Goal: Information Seeking & Learning: Learn about a topic

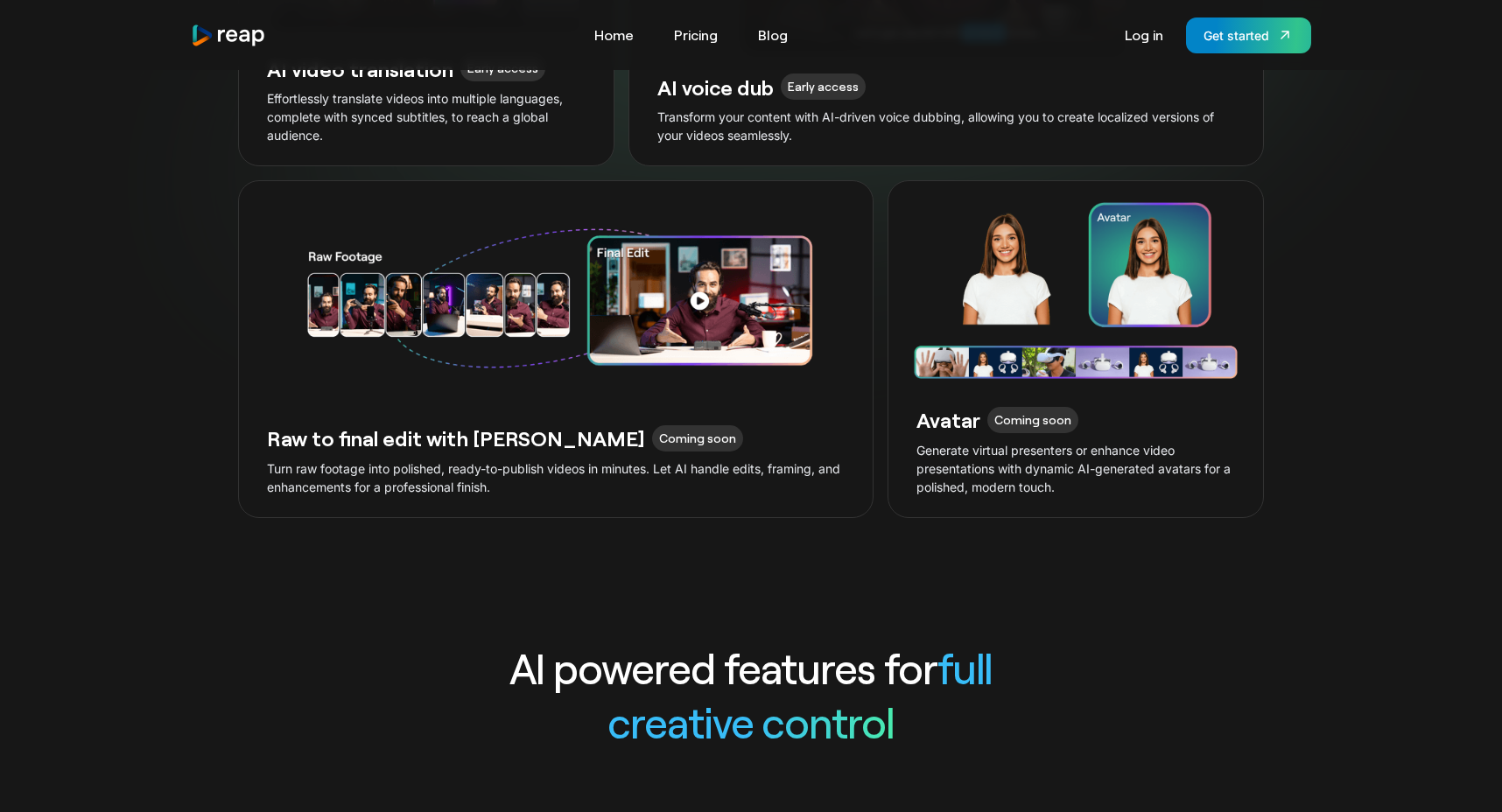
scroll to position [4795, 0]
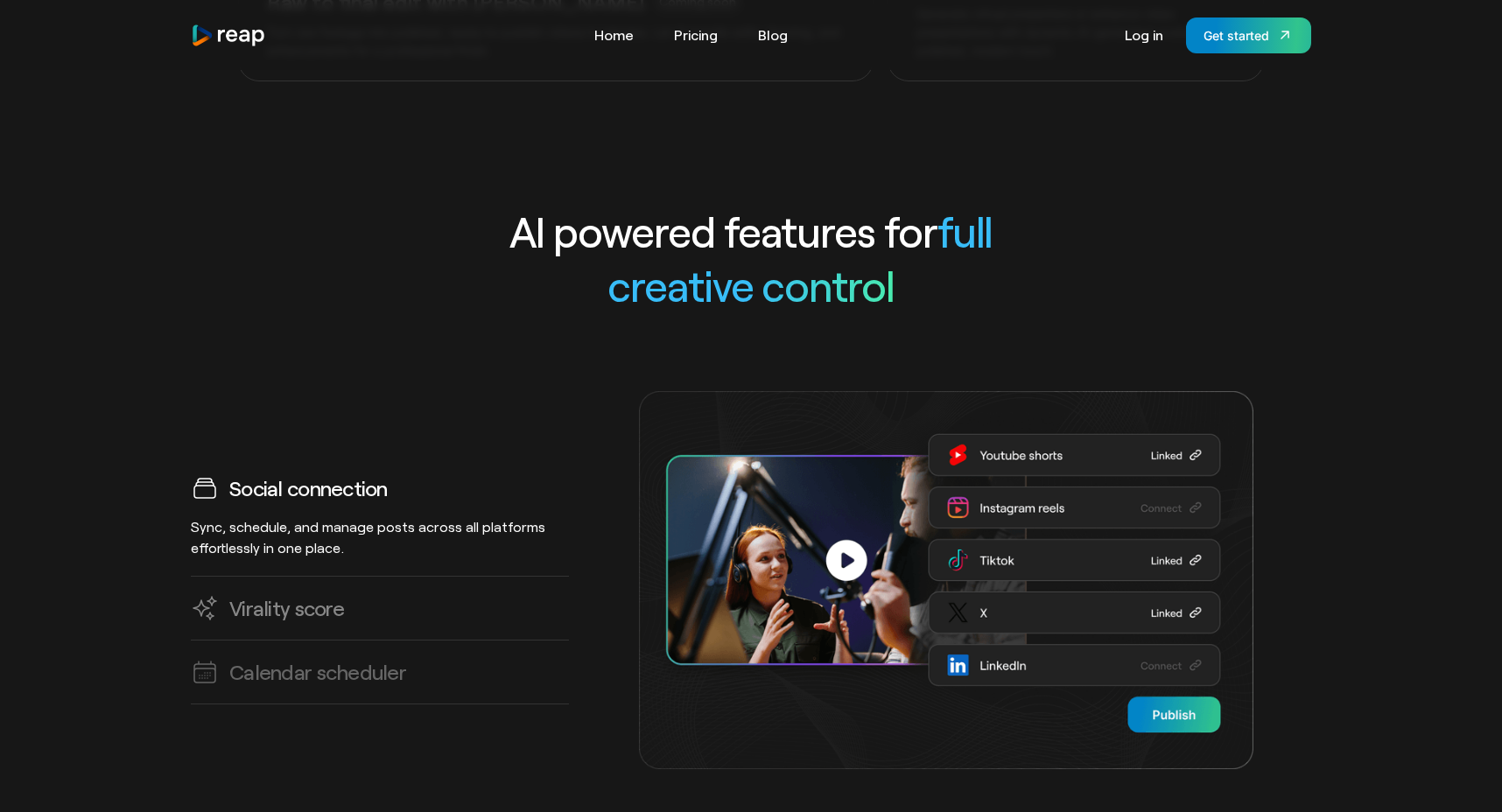
click at [482, 594] on div "Virality score" at bounding box center [379, 607] width 378 height 28
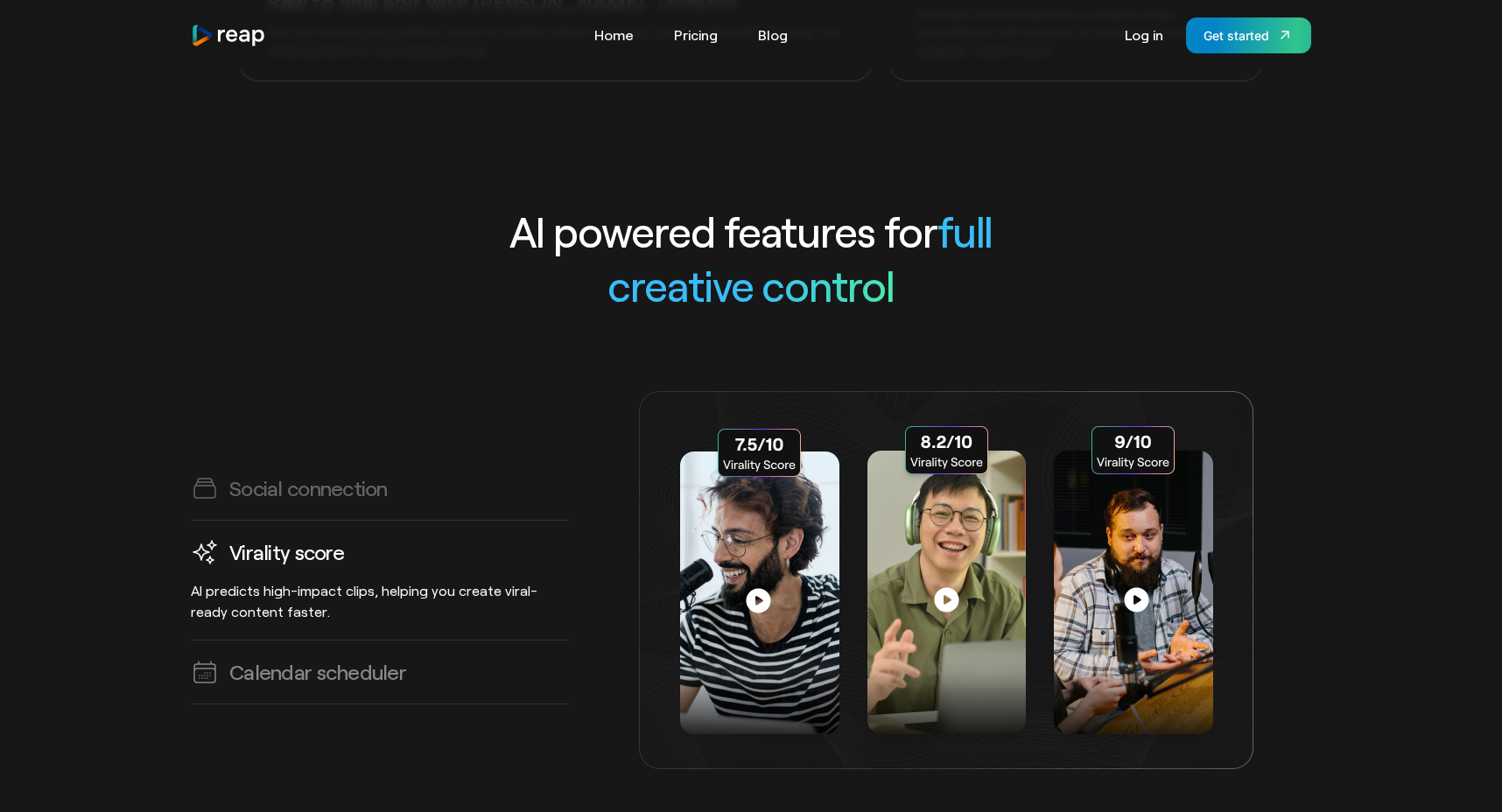
click at [476, 658] on div "Calendar scheduler" at bounding box center [379, 672] width 378 height 28
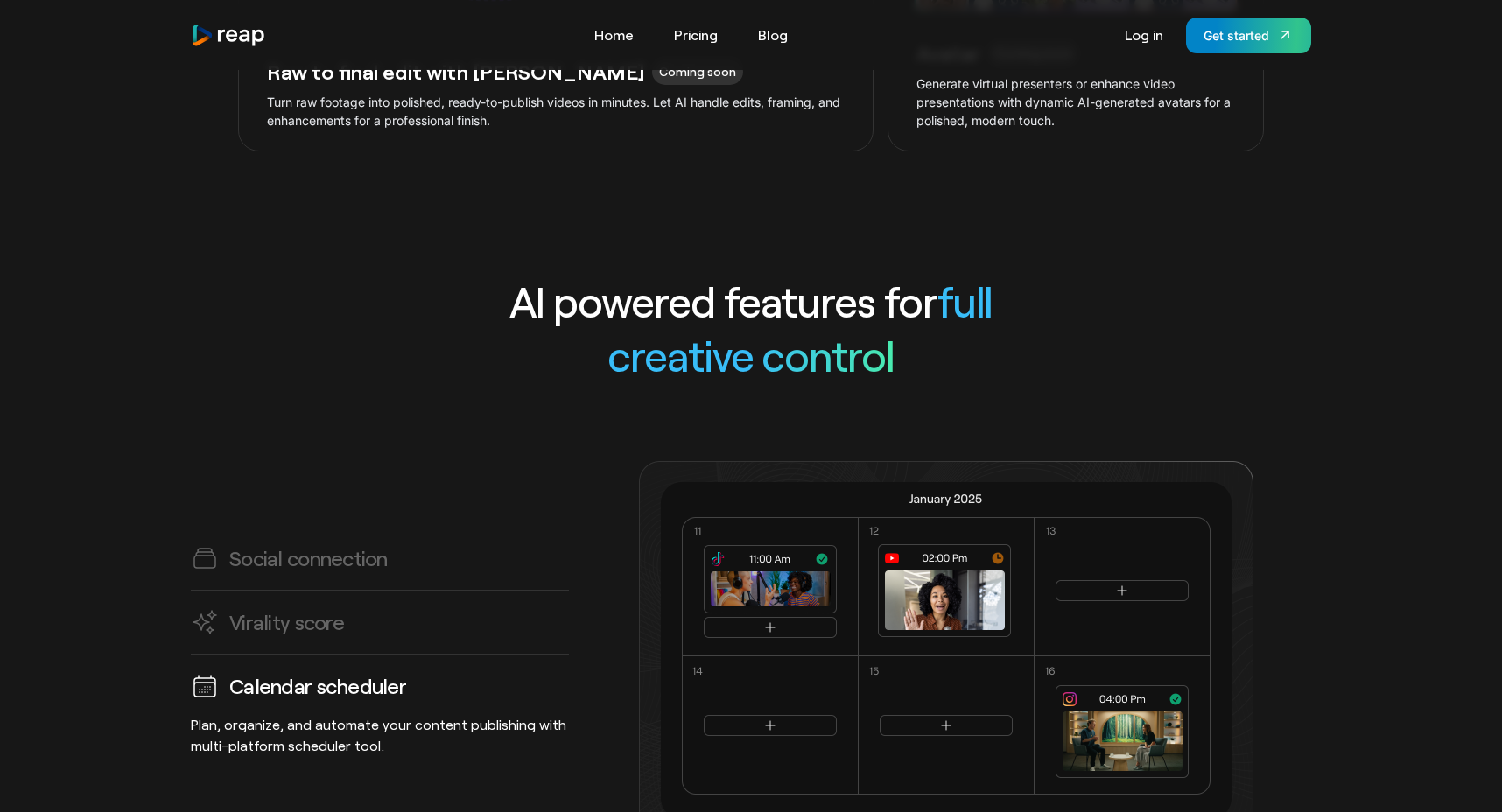
scroll to position [4741, 0]
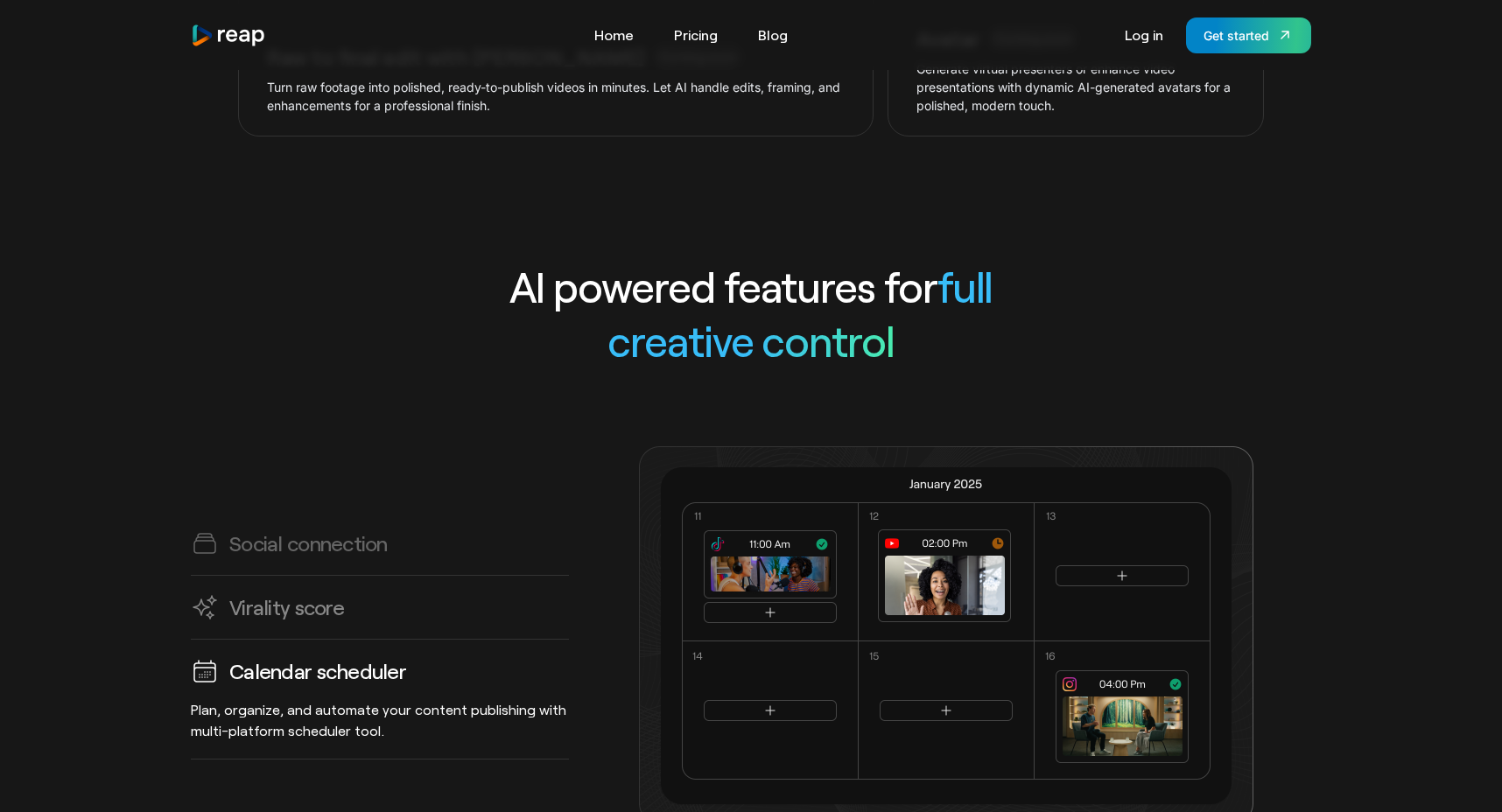
click at [459, 576] on link "Virality score AI predicts high-impact clips, helping you create viral-ready co…" at bounding box center [379, 607] width 378 height 63
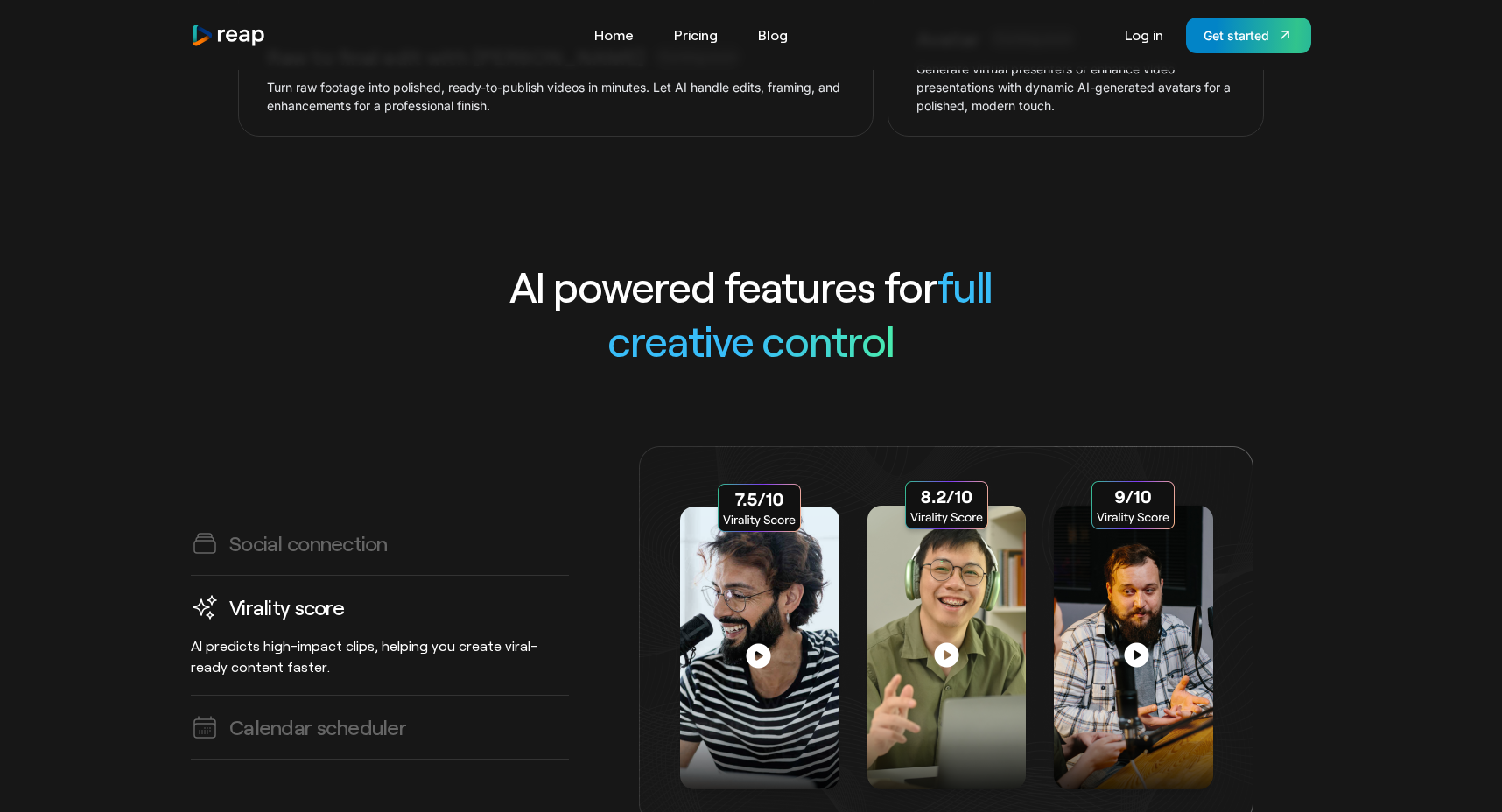
click at [459, 593] on div "Virality score" at bounding box center [379, 606] width 378 height 28
click at [459, 576] on link "Virality score AI predicts high-impact clips, helping you create viral-ready co…" at bounding box center [379, 636] width 378 height 120
click at [455, 446] on div "Social connection Sync, schedule, and manage posts across all platforms effortl…" at bounding box center [751, 635] width 1120 height 378
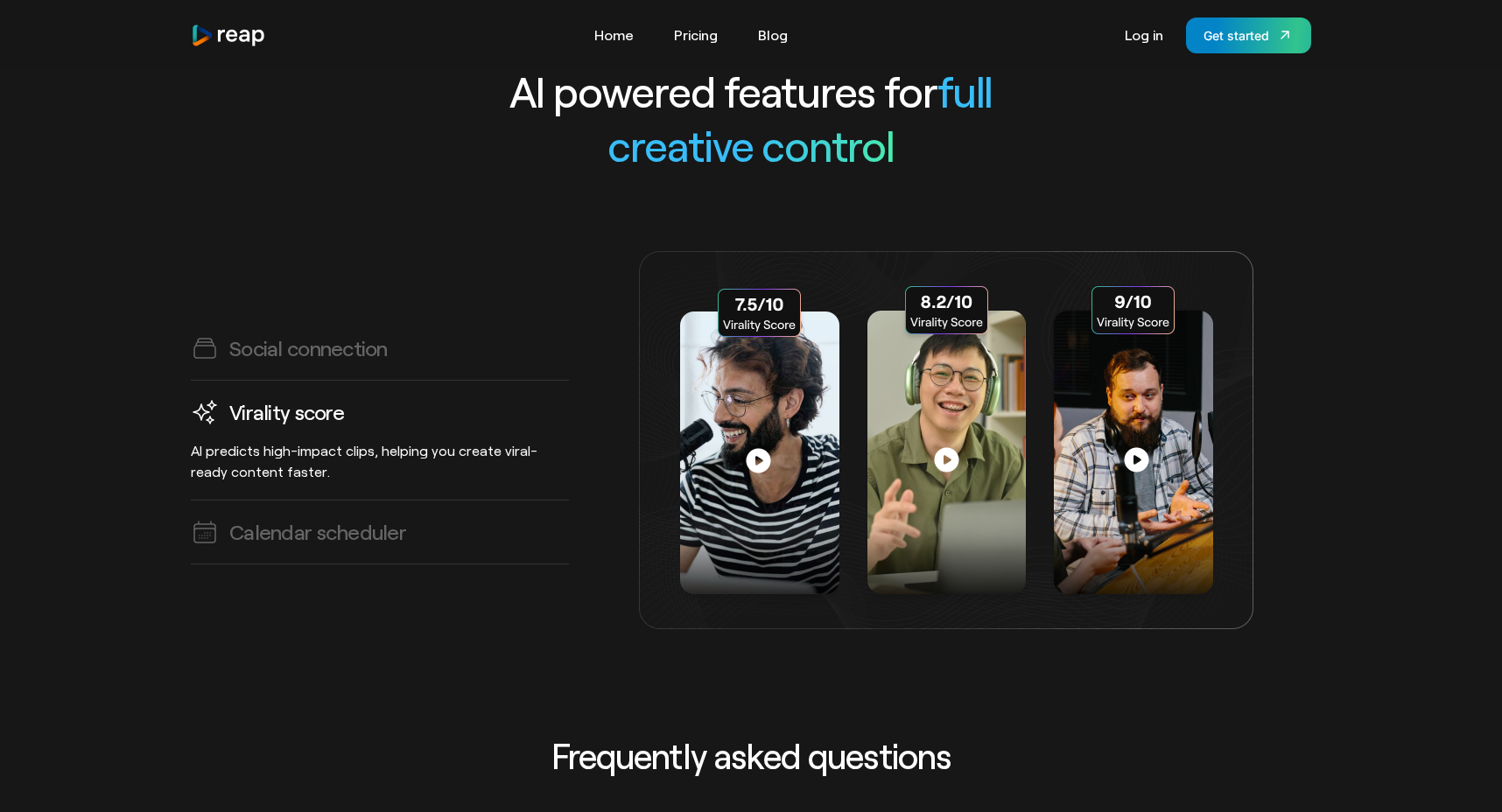
click at [449, 381] on link "Virality score AI predicts high-impact clips, helping you create viral-ready co…" at bounding box center [379, 441] width 378 height 120
click at [289, 518] on h3 "Calendar scheduler" at bounding box center [318, 531] width 177 height 27
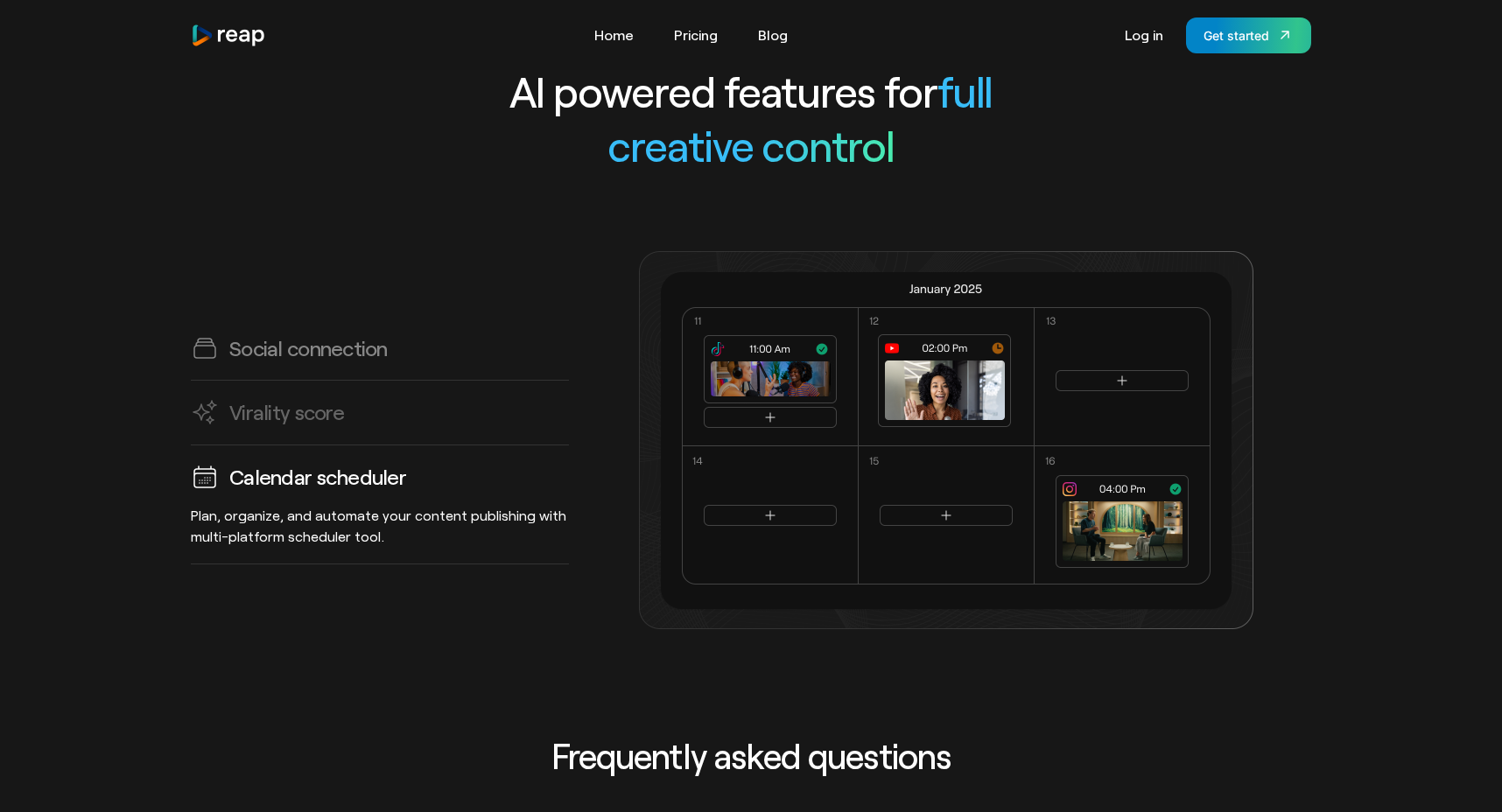
click at [283, 334] on h3 "Social connection" at bounding box center [308, 348] width 158 height 27
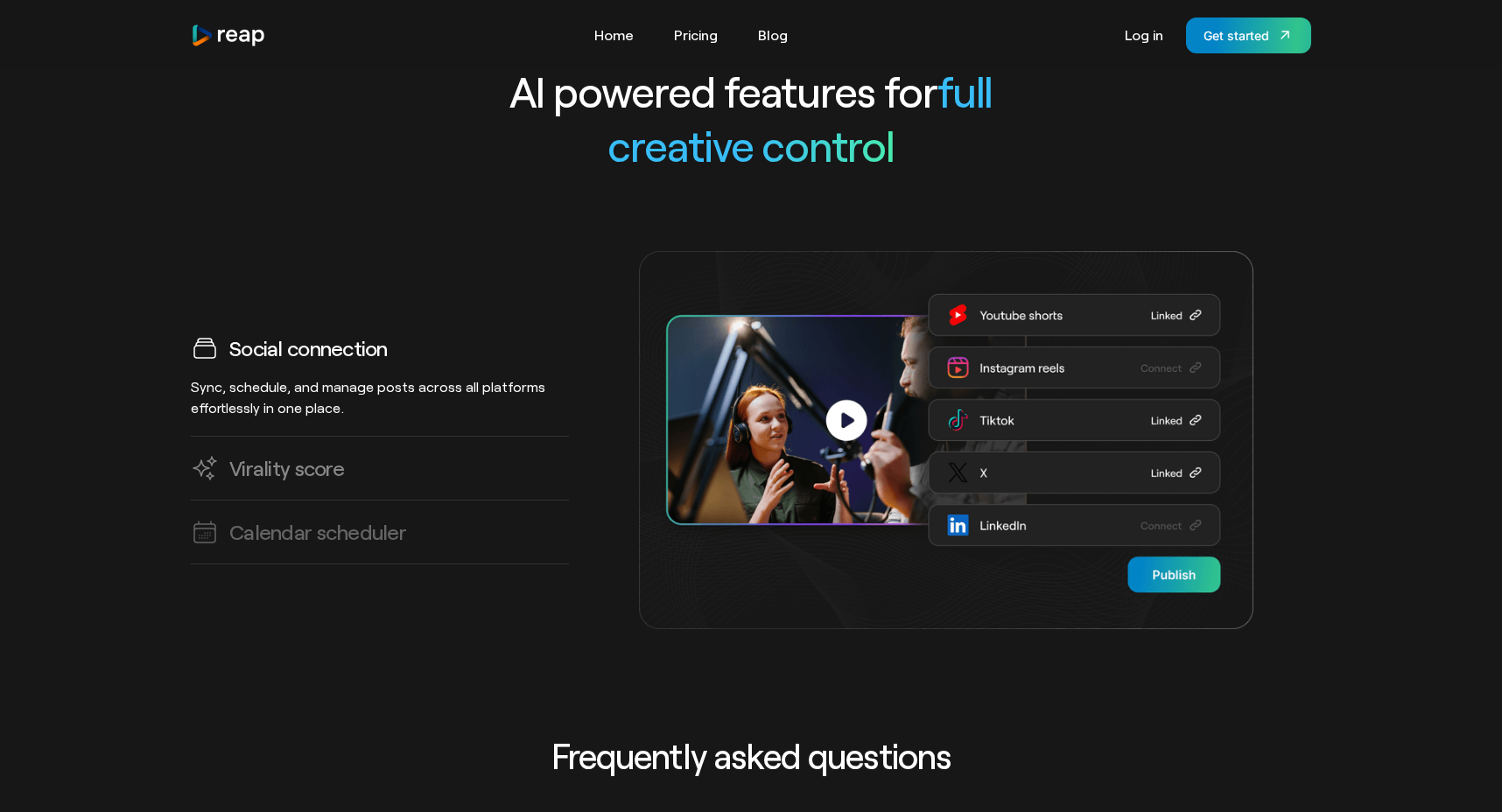
click at [314, 454] on h3 "Virality score" at bounding box center [286, 468] width 115 height 27
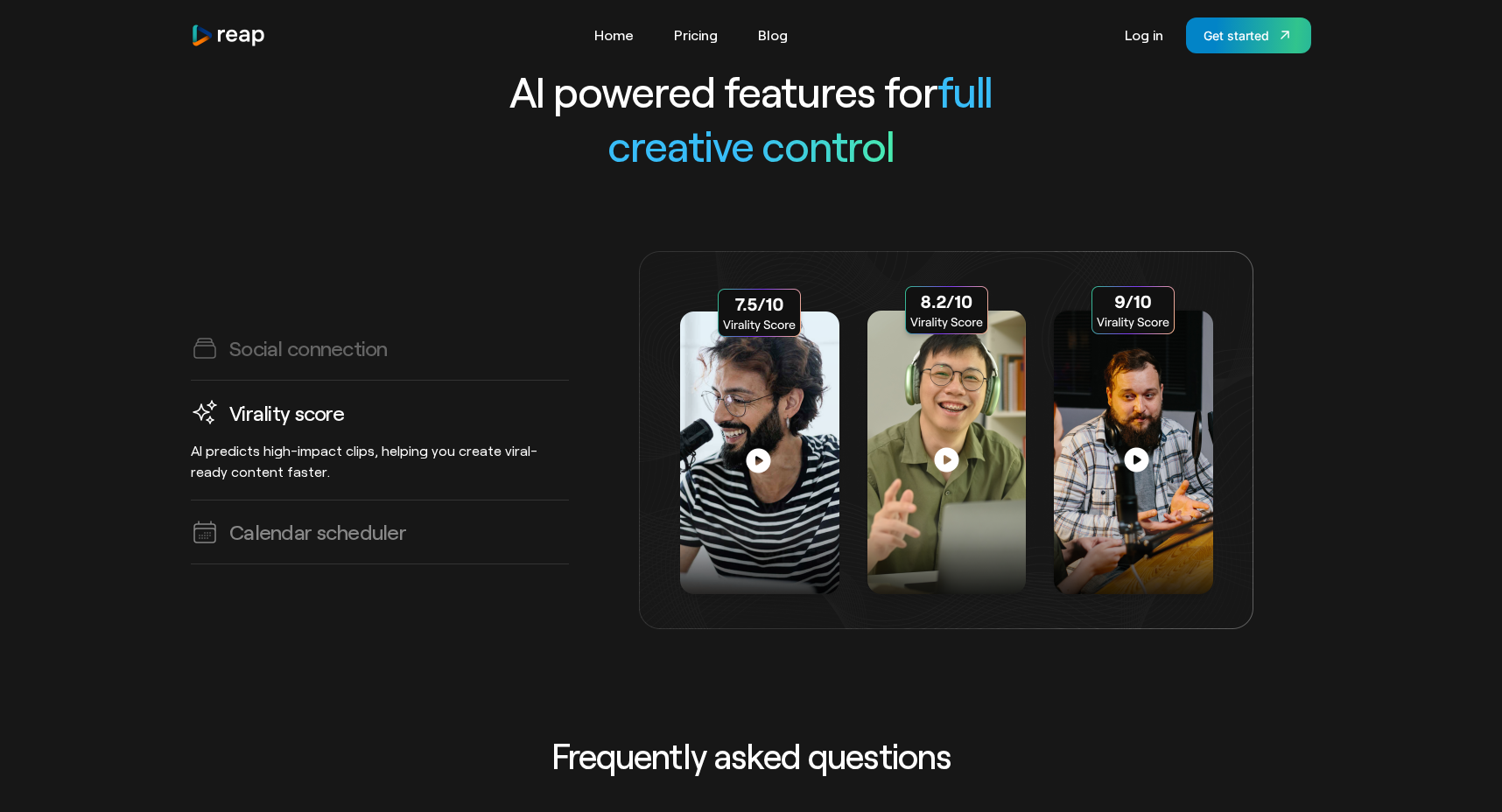
click at [314, 518] on h3 "Calendar scheduler" at bounding box center [318, 531] width 177 height 27
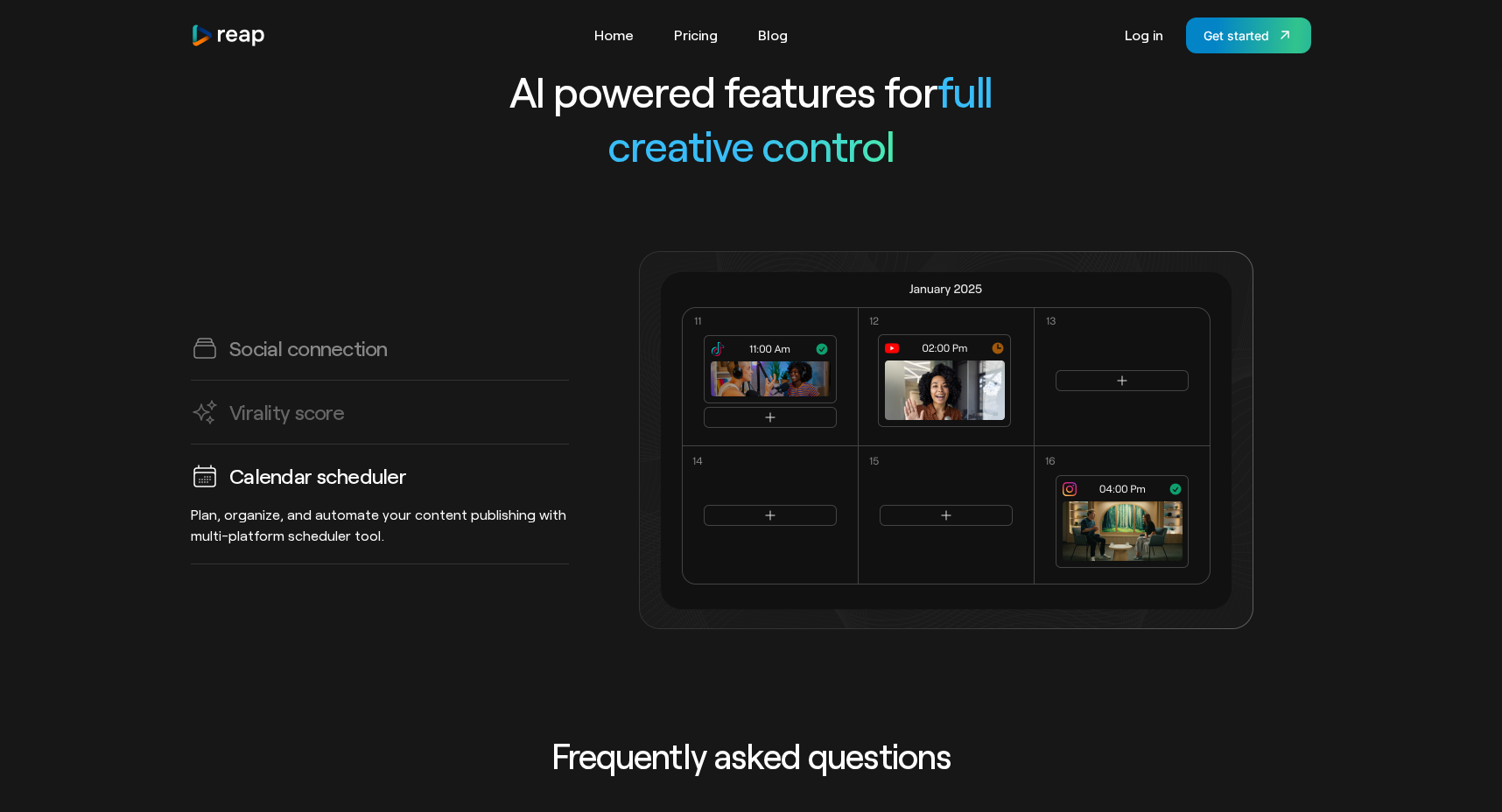
click at [329, 328] on link "Social connection Sync, schedule, and manage posts across all platforms effortl…" at bounding box center [379, 348] width 378 height 63
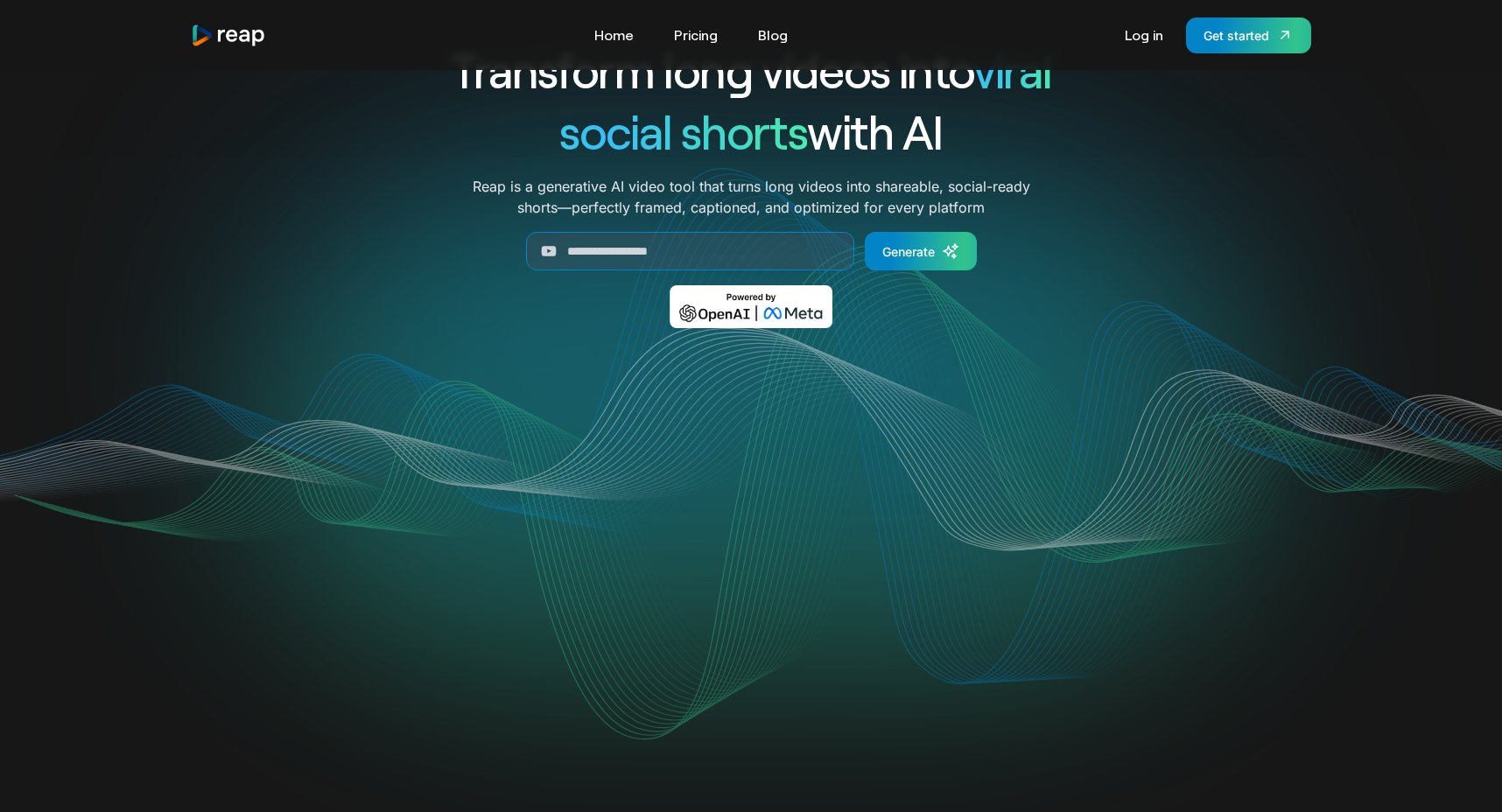
scroll to position [0, 0]
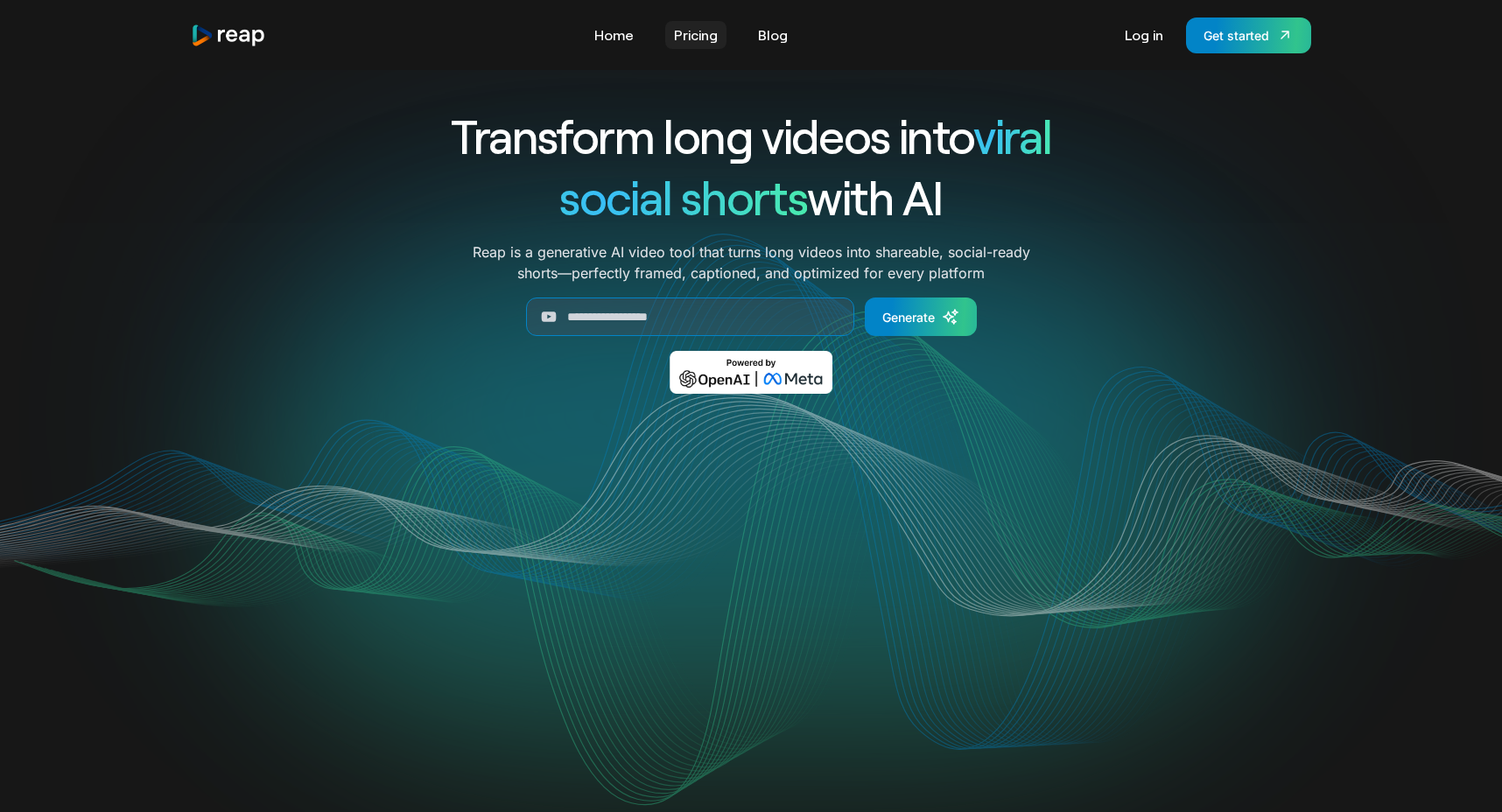
click at [701, 43] on link "Pricing" at bounding box center [696, 34] width 61 height 28
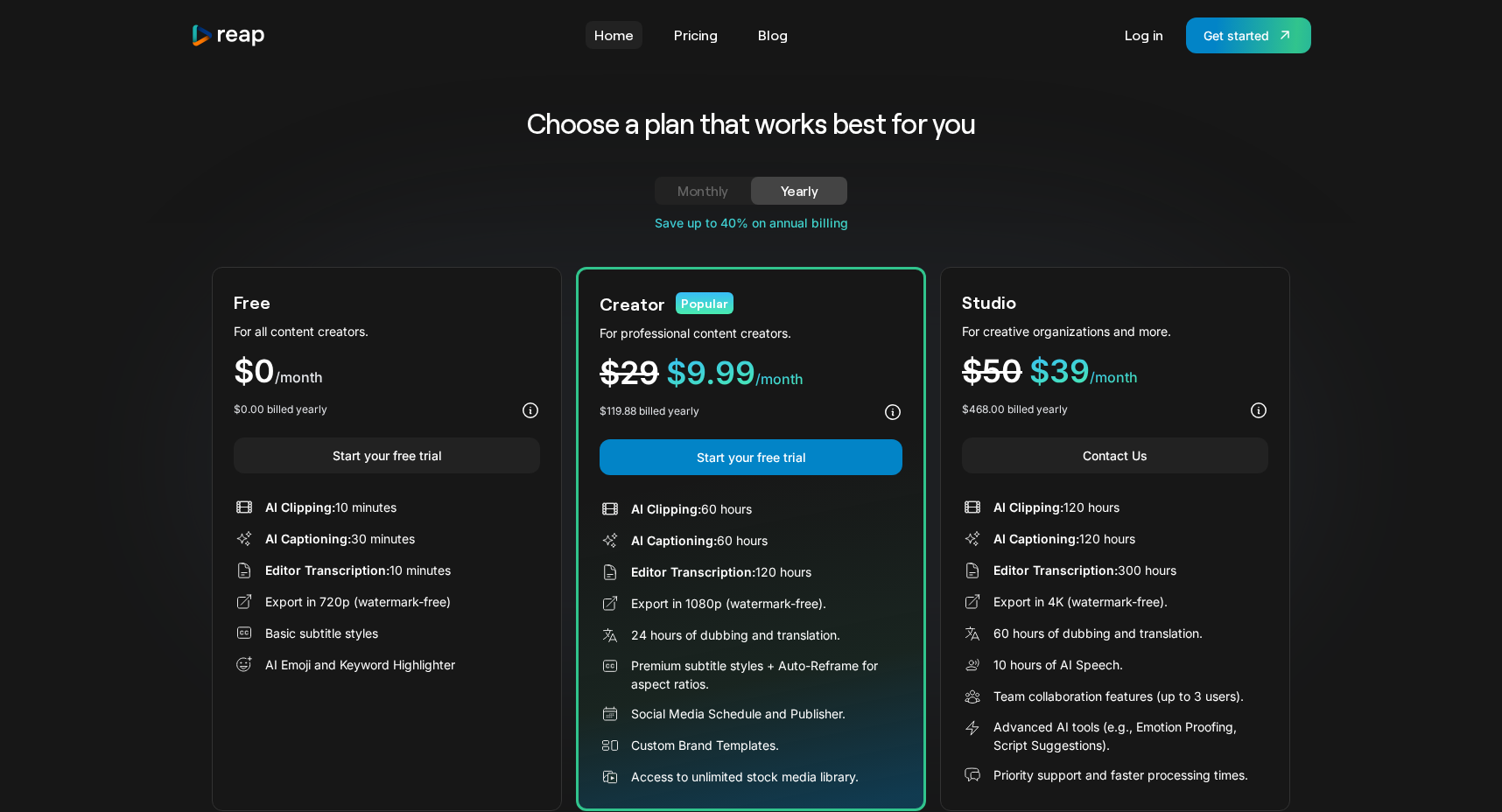
click at [623, 33] on link "Home" at bounding box center [615, 34] width 57 height 28
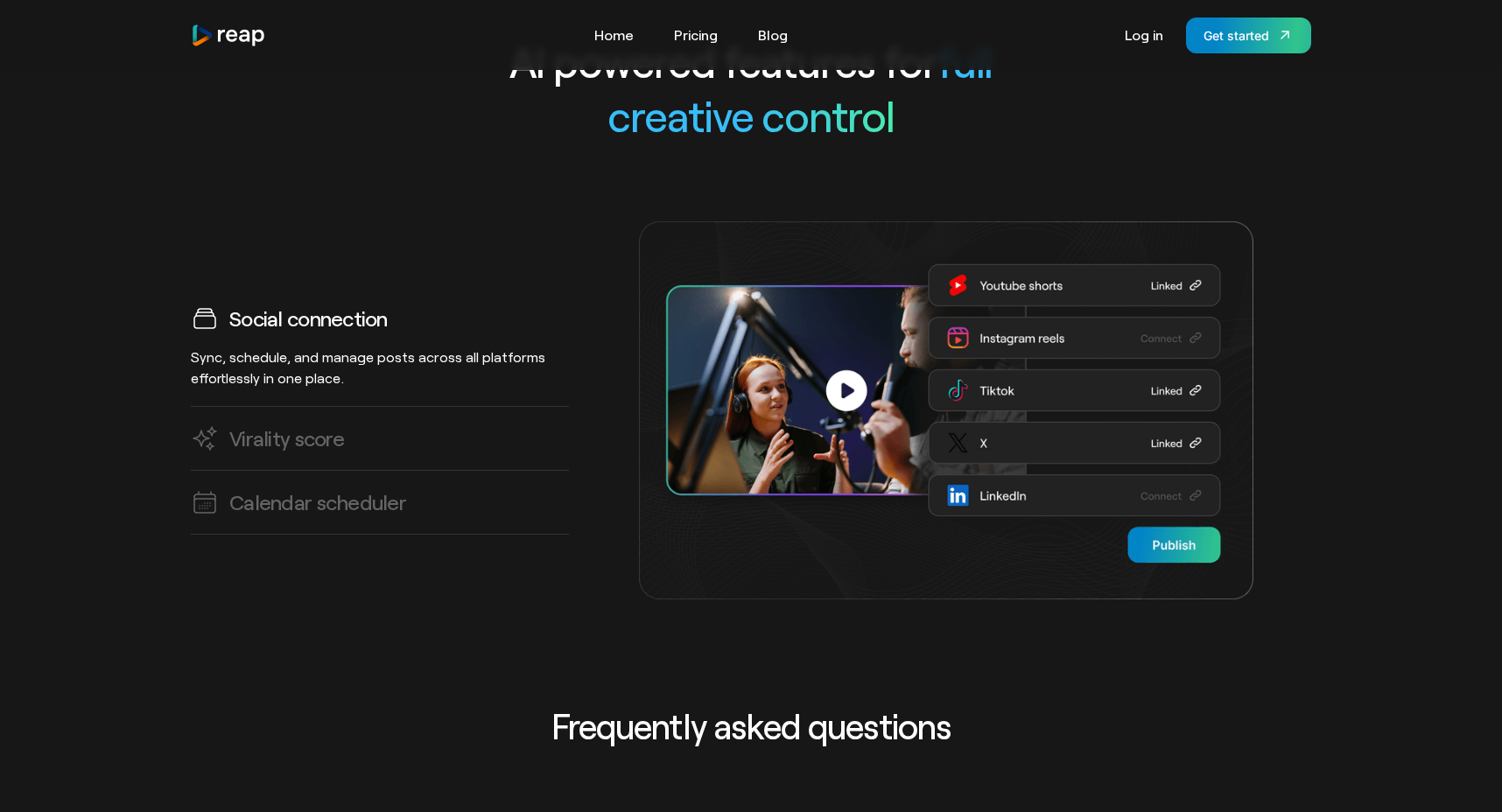
scroll to position [4978, 0]
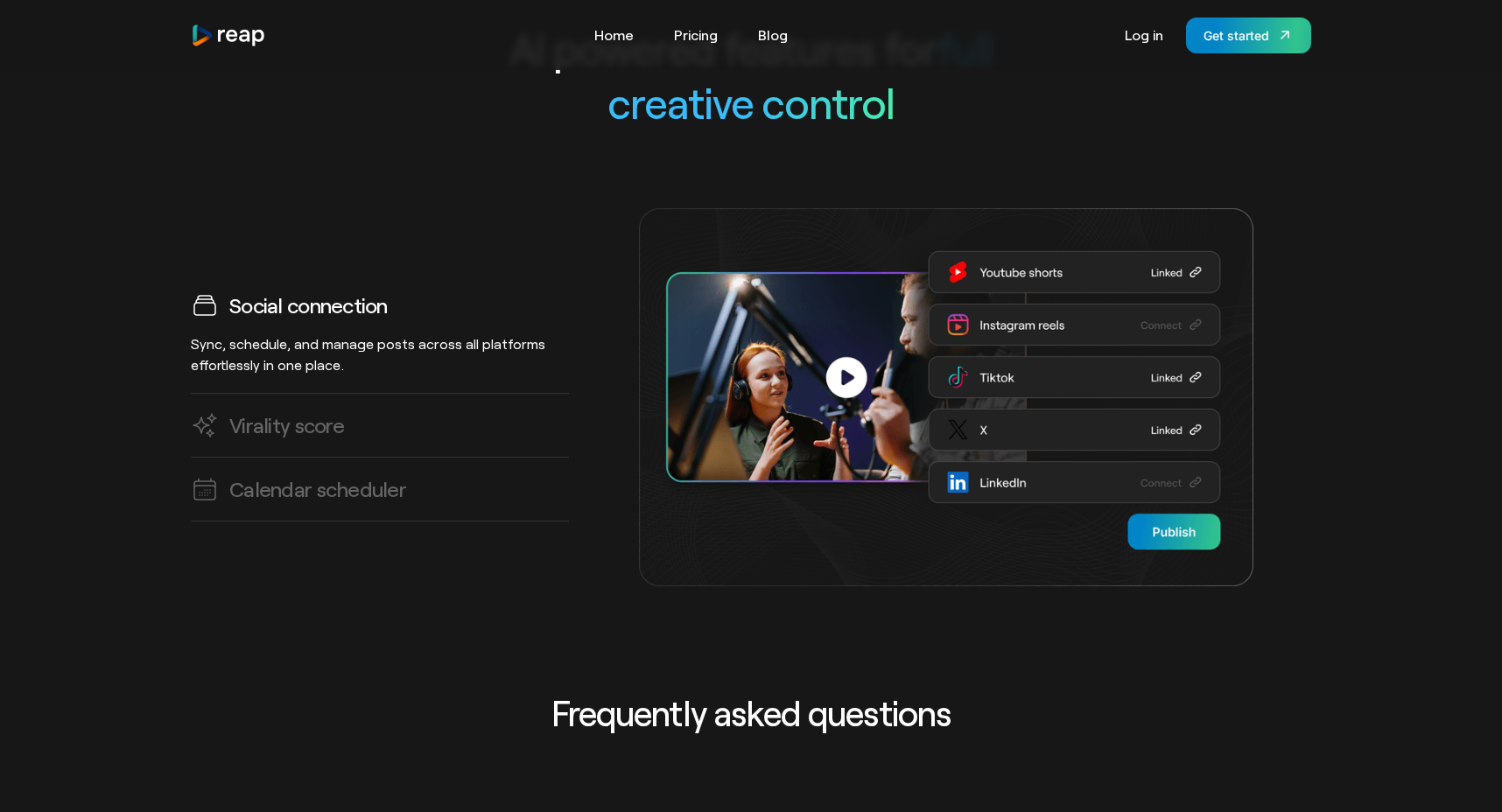
click at [1017, 385] on img at bounding box center [946, 397] width 615 height 378
click at [375, 411] on div "Virality score" at bounding box center [379, 425] width 378 height 28
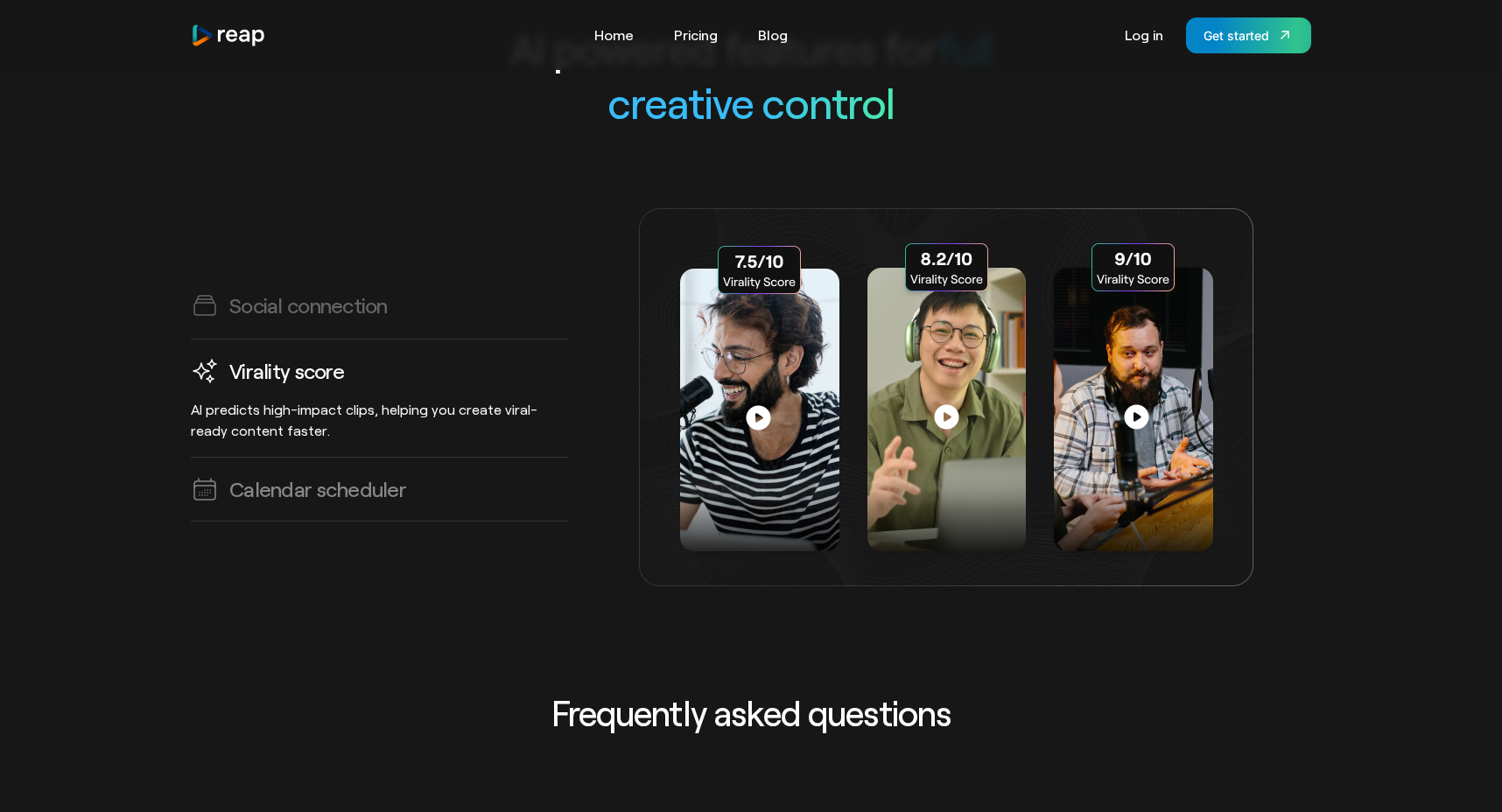
click at [361, 458] on link "Calendar scheduler Plan, organize, and automate your content publishing with mu…" at bounding box center [379, 489] width 378 height 63
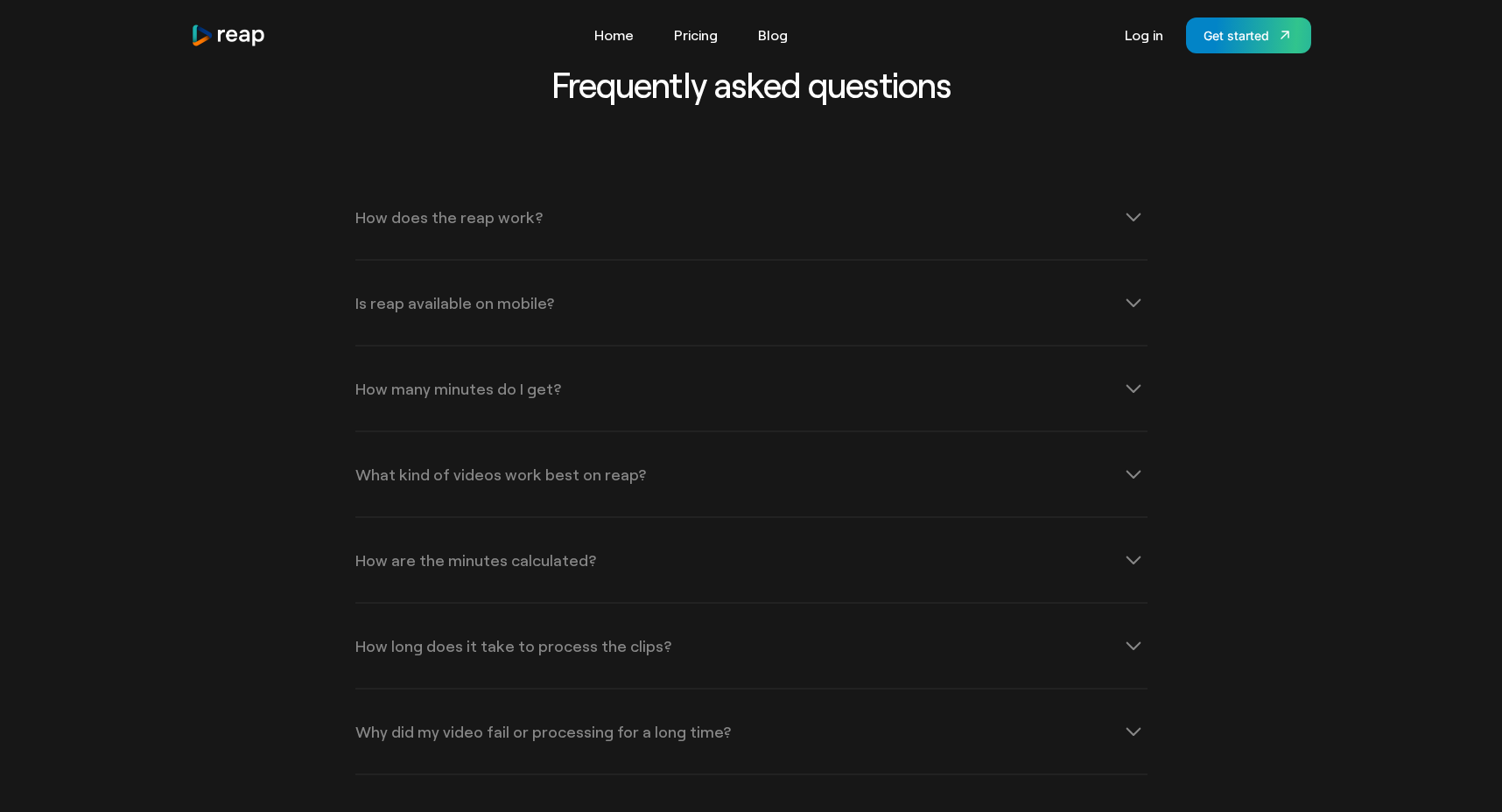
scroll to position [5608, 0]
click at [524, 462] on div "What kind of videos work best on reap?" at bounding box center [751, 472] width 792 height 84
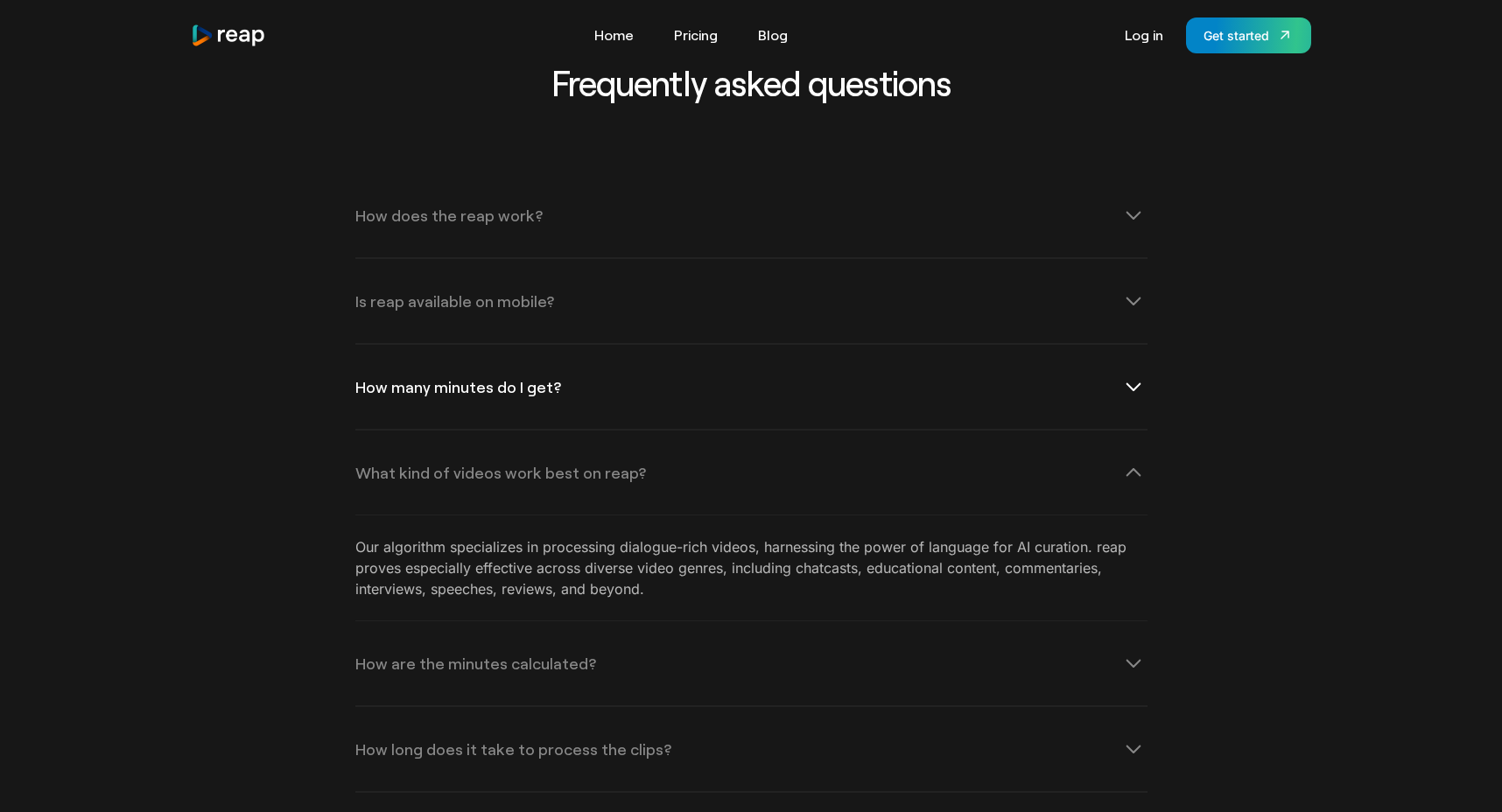
click at [484, 344] on div "How many minutes do I get?" at bounding box center [751, 386] width 792 height 84
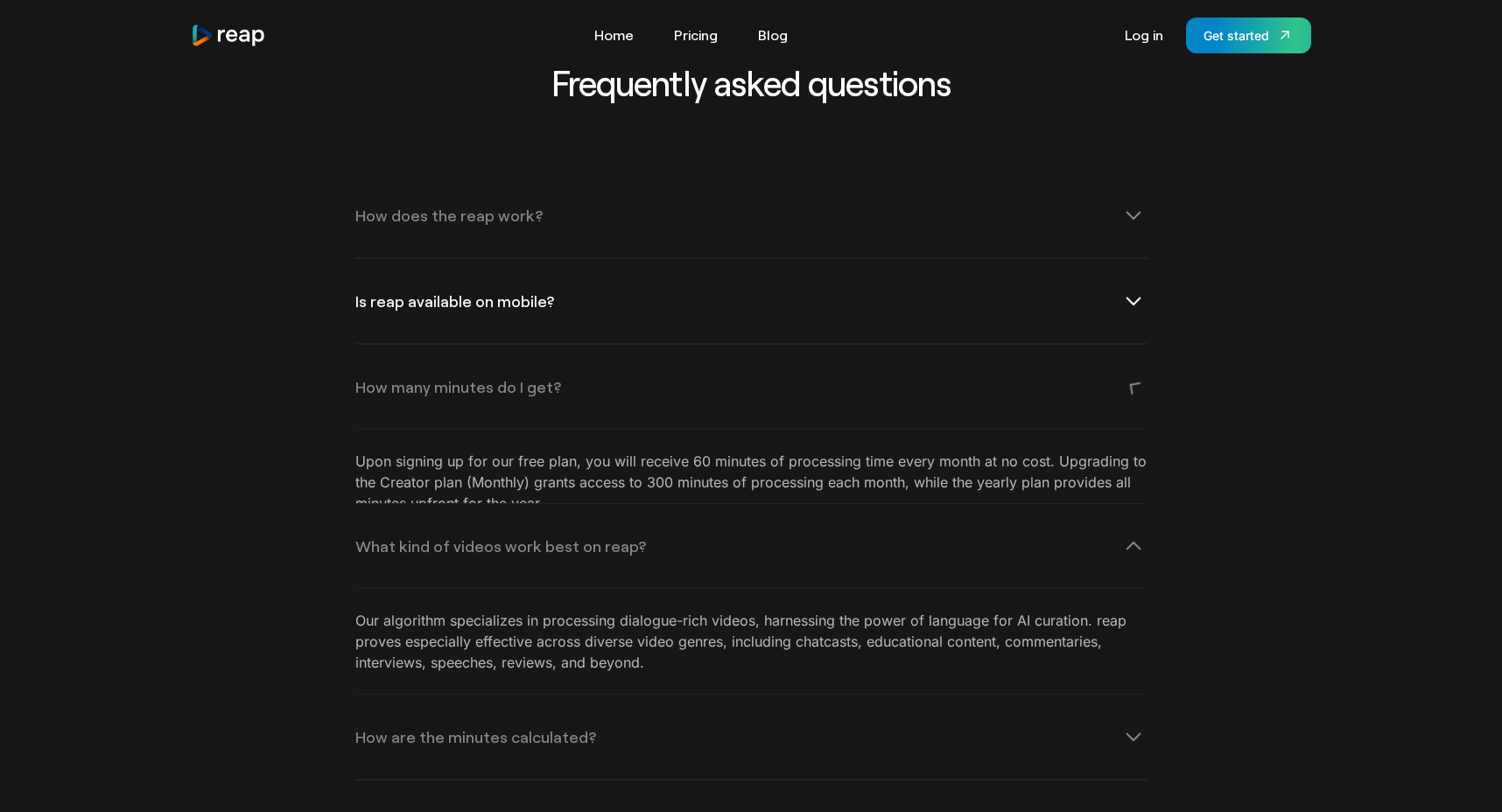
click at [486, 293] on div "Is reap available on mobile?" at bounding box center [454, 301] width 199 height 16
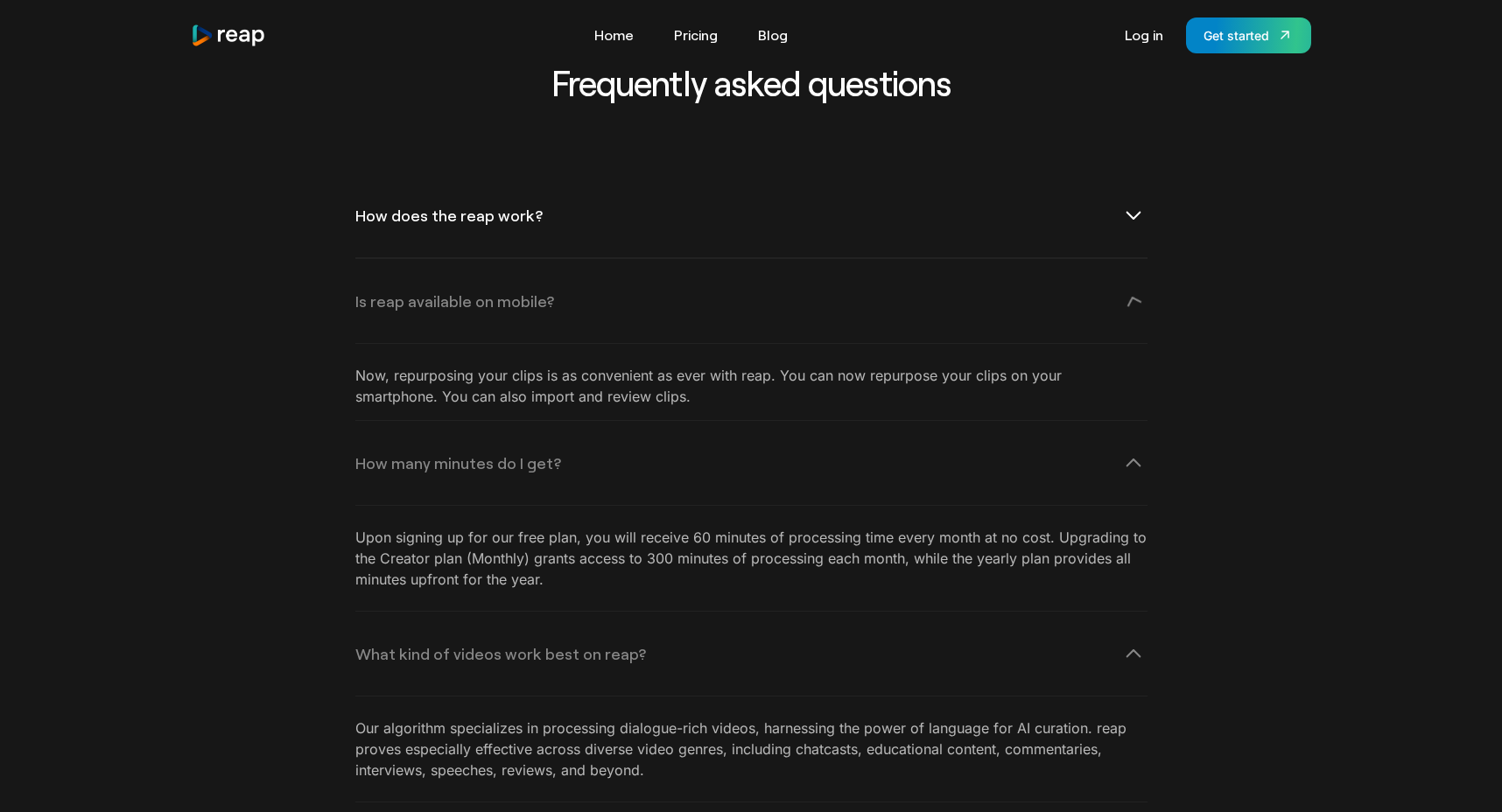
click at [484, 192] on div "How does the reap work?" at bounding box center [751, 216] width 792 height 84
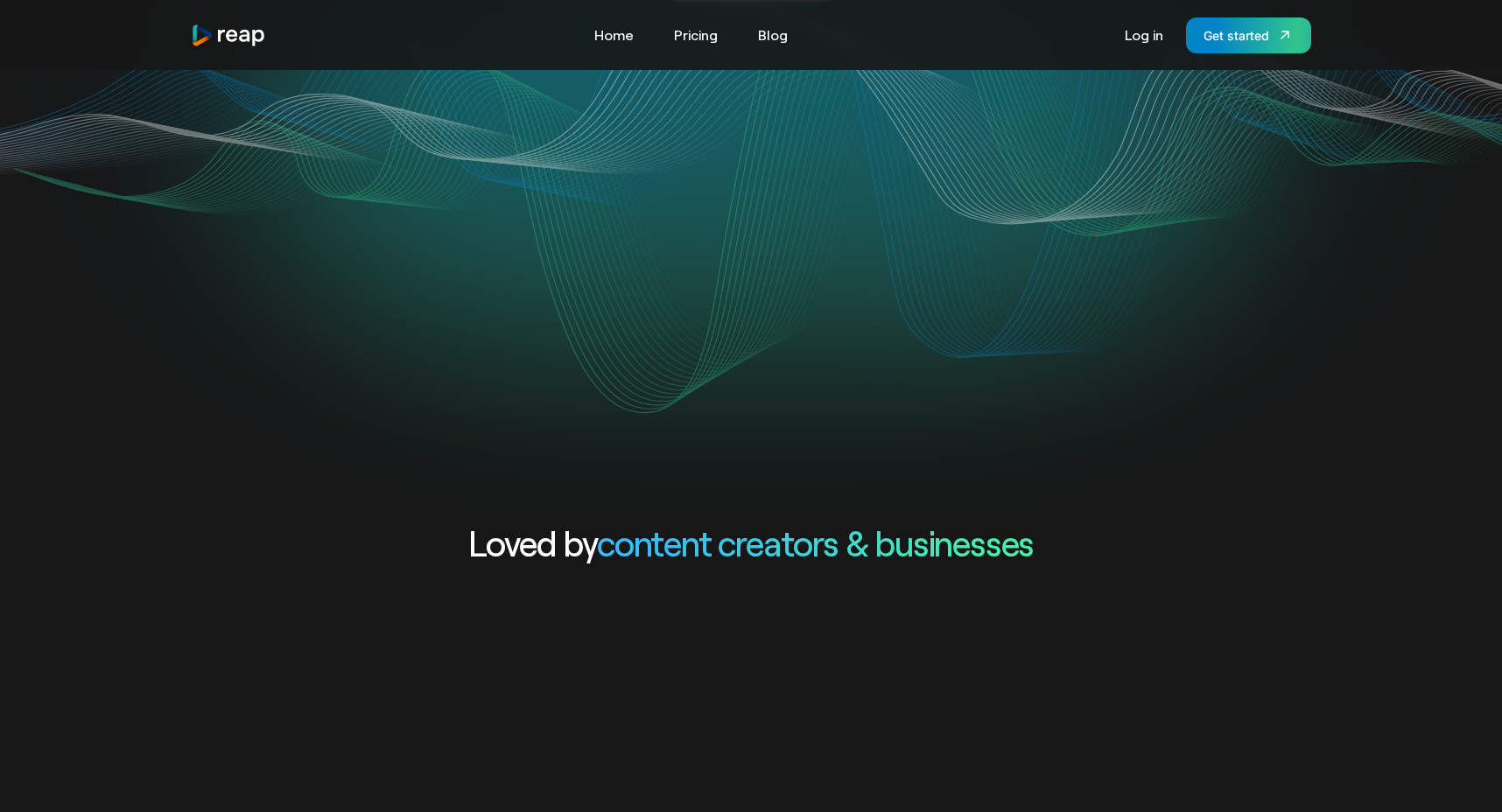
scroll to position [0, 0]
